Goal: Task Accomplishment & Management: Use online tool/utility

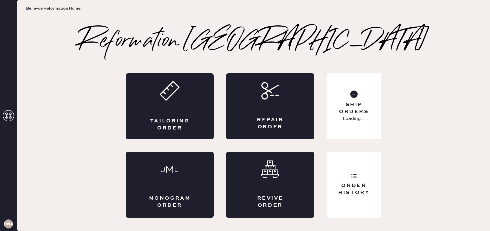
click at [9, 225] on h3 "RBA" at bounding box center [8, 224] width 9 height 4
click at [10, 111] on icon at bounding box center [8, 115] width 11 height 11
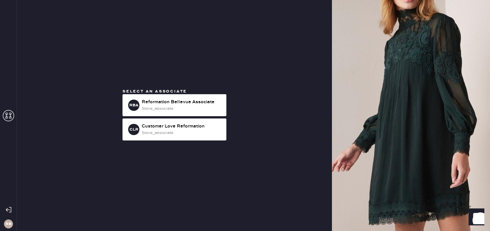
click at [7, 209] on use at bounding box center [9, 209] width 6 height 5
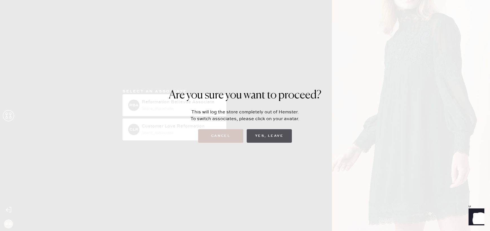
click at [259, 137] on button "Yes, Leave" at bounding box center [269, 136] width 45 height 14
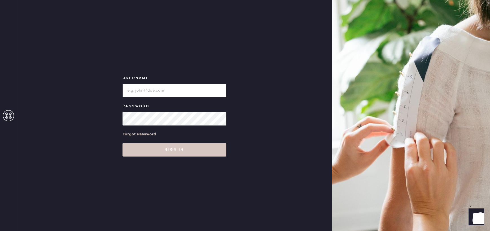
click at [141, 92] on input "loginName" at bounding box center [174, 91] width 104 height 14
type input "[PERSON_NAME][EMAIL_ADDRESS][DOMAIN_NAME]"
click at [122, 143] on button "Sign in" at bounding box center [174, 150] width 104 height 14
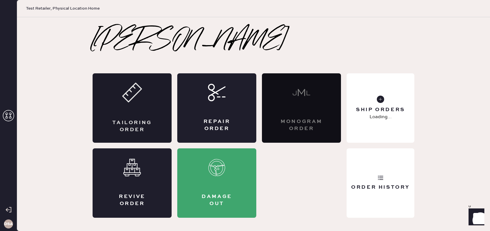
click at [136, 129] on div "Tailoring Order" at bounding box center [131, 126] width 39 height 14
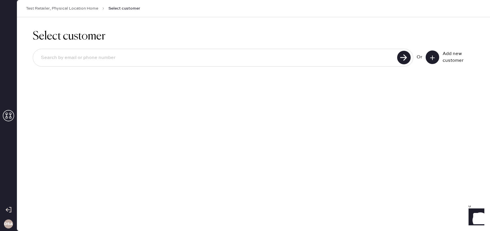
click at [10, 113] on icon at bounding box center [8, 115] width 11 height 11
click at [6, 118] on icon at bounding box center [8, 115] width 11 height 11
